Goal: Task Accomplishment & Management: Use online tool/utility

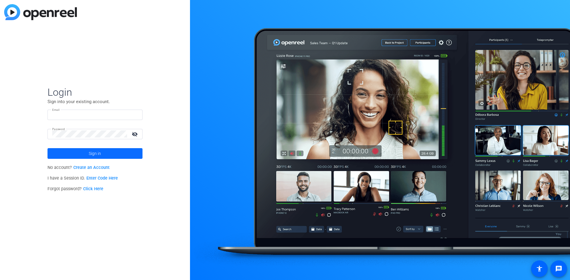
type input "[PERSON_NAME][DOMAIN_NAME][EMAIL_ADDRESS][PERSON_NAME][DOMAIN_NAME]"
click at [127, 153] on span at bounding box center [94, 154] width 95 height 14
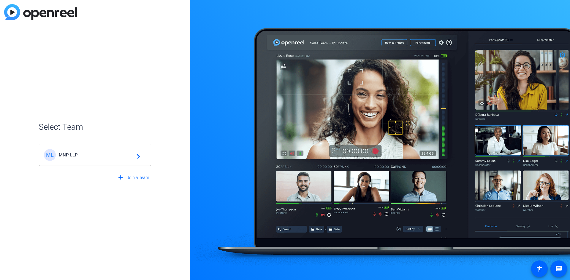
click at [116, 153] on span "MNP LLP" at bounding box center [96, 154] width 74 height 5
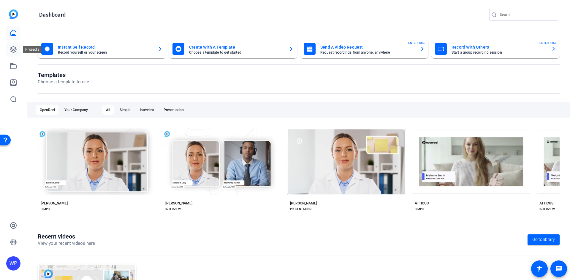
click at [14, 54] on link at bounding box center [13, 49] width 14 height 14
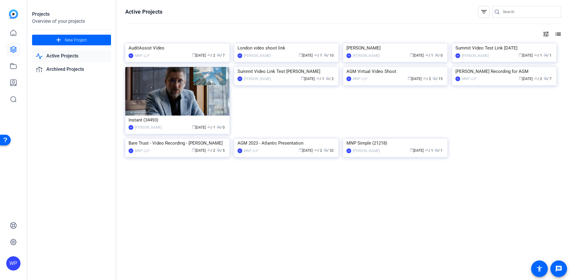
click at [63, 60] on link "Active Projects" at bounding box center [71, 56] width 79 height 12
click at [65, 55] on link "Active Projects" at bounding box center [71, 56] width 79 height 12
click at [16, 50] on icon at bounding box center [13, 50] width 6 height 6
click at [16, 67] on icon at bounding box center [13, 66] width 7 height 7
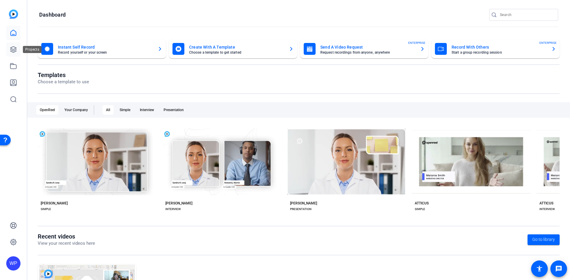
click at [16, 50] on icon at bounding box center [13, 50] width 6 height 6
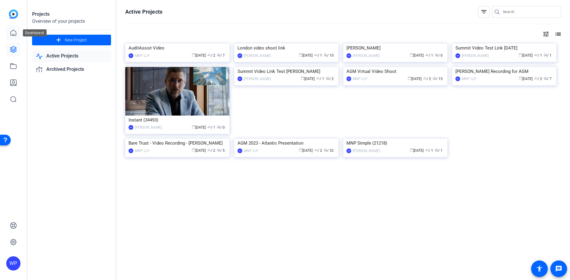
click at [10, 36] on link at bounding box center [13, 33] width 14 height 14
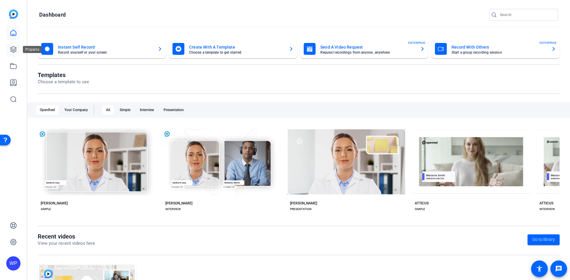
click at [11, 50] on icon at bounding box center [13, 50] width 6 height 6
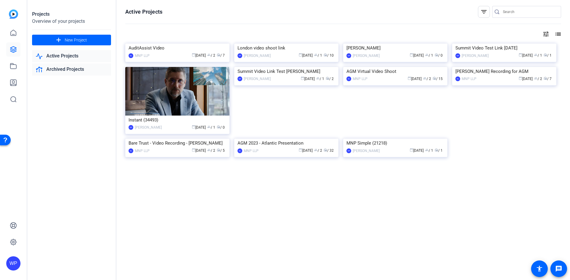
click at [63, 65] on link "Archived Projects" at bounding box center [71, 69] width 79 height 12
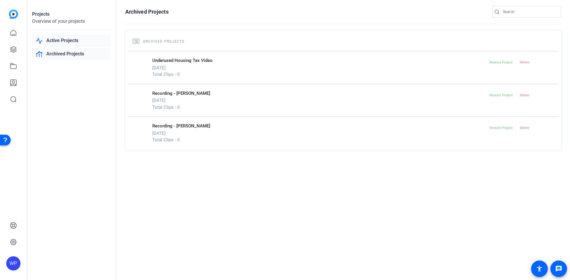
click at [61, 41] on link "Active Projects" at bounding box center [71, 41] width 79 height 12
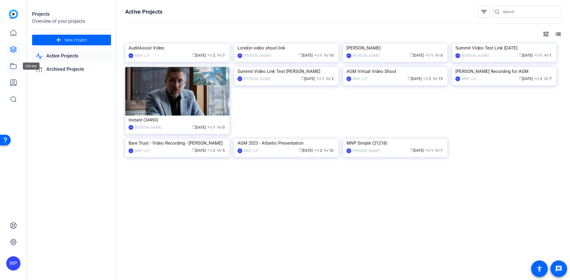
click at [15, 64] on icon at bounding box center [13, 66] width 7 height 7
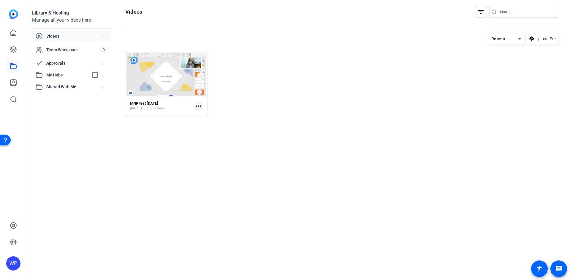
click at [61, 86] on span "Shared With Me" at bounding box center [73, 87] width 55 height 6
click at [54, 74] on span "My Hubs" at bounding box center [67, 75] width 42 height 6
click at [55, 66] on span "Approvals" at bounding box center [73, 63] width 55 height 6
click at [58, 50] on span "Team Workspace" at bounding box center [73, 50] width 54 height 6
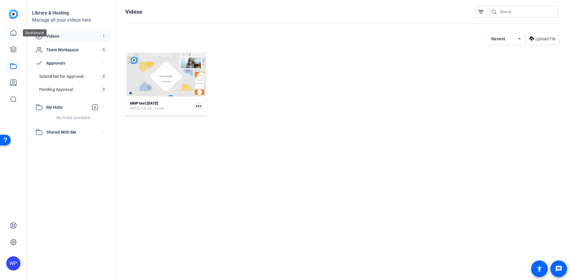
click at [16, 33] on icon at bounding box center [13, 33] width 5 height 6
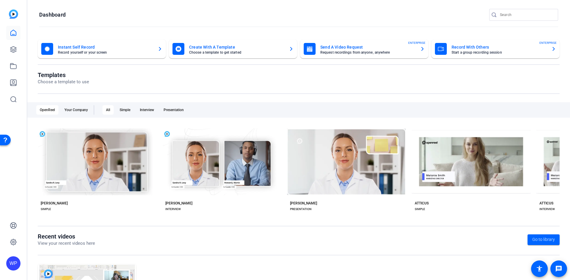
drag, startPoint x: 111, startPoint y: 85, endPoint x: 65, endPoint y: 125, distance: 60.8
click at [111, 86] on div "Templates Choose a template to use" at bounding box center [298, 82] width 521 height 23
click at [33, 5] on mat-toolbar "Dashboard" at bounding box center [298, 17] width 542 height 34
click at [11, 48] on icon at bounding box center [13, 50] width 6 height 6
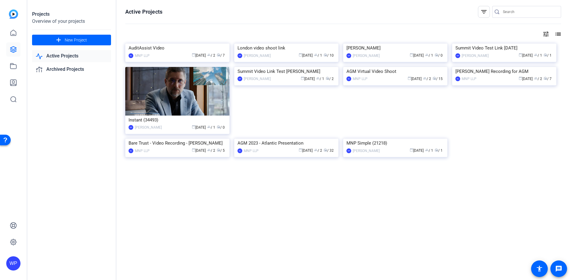
click at [214, 6] on openreel-page-title "Active Projects filter_list" at bounding box center [342, 12] width 435 height 12
click at [554, 32] on mat-icon "list" at bounding box center [557, 34] width 7 height 7
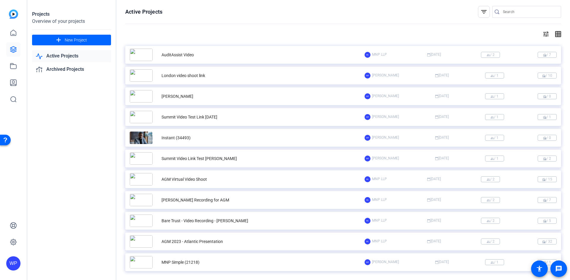
click at [554, 33] on mat-icon "grid_on" at bounding box center [557, 34] width 7 height 7
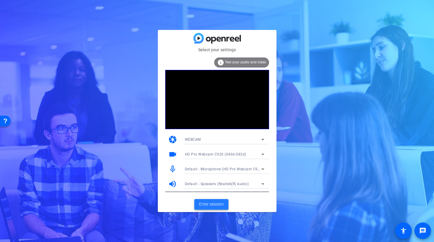
click at [211, 205] on span "Enter session" at bounding box center [211, 204] width 25 height 6
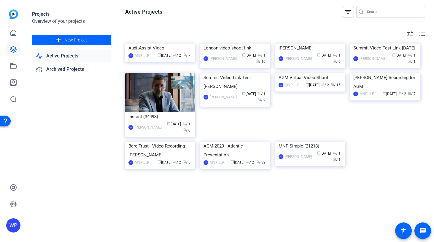
click at [52, 58] on link "Active Projects" at bounding box center [71, 56] width 79 height 12
